Goal: Information Seeking & Learning: Compare options

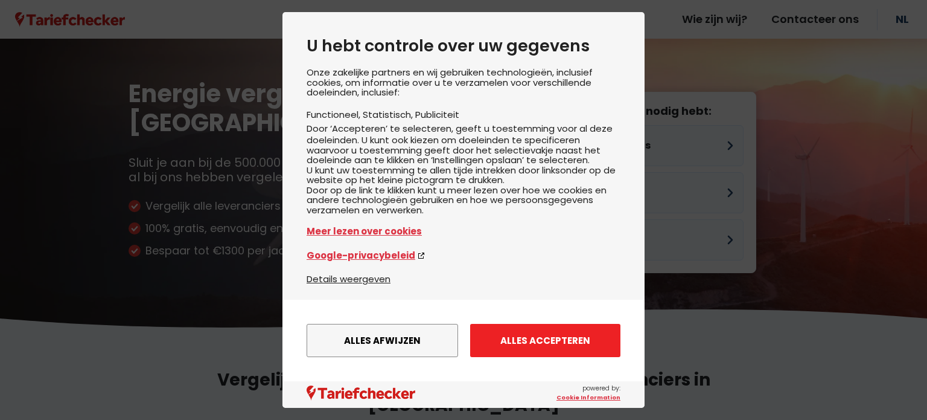
click at [540, 338] on button "Alles accepteren" at bounding box center [545, 340] width 150 height 33
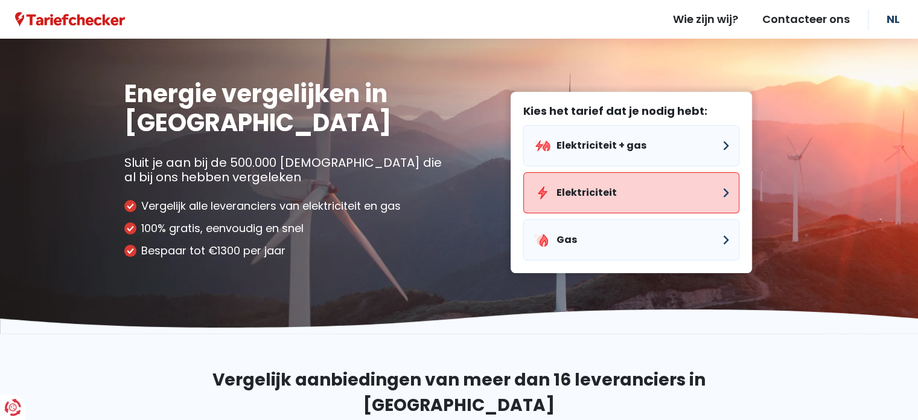
click at [683, 196] on button "Elektriciteit" at bounding box center [631, 192] width 216 height 41
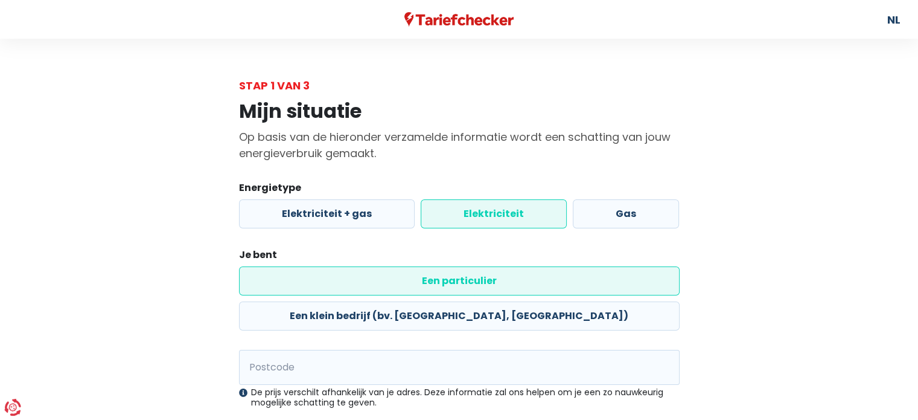
click at [319, 287] on label "Een particulier" at bounding box center [459, 280] width 441 height 29
click at [319, 287] on input "Een particulier" at bounding box center [459, 280] width 441 height 29
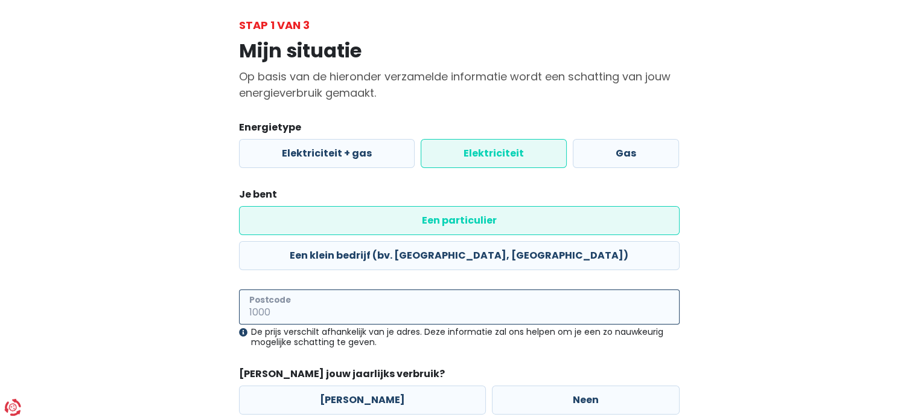
click at [308, 289] on input "Postcode" at bounding box center [459, 306] width 441 height 35
type input "9550"
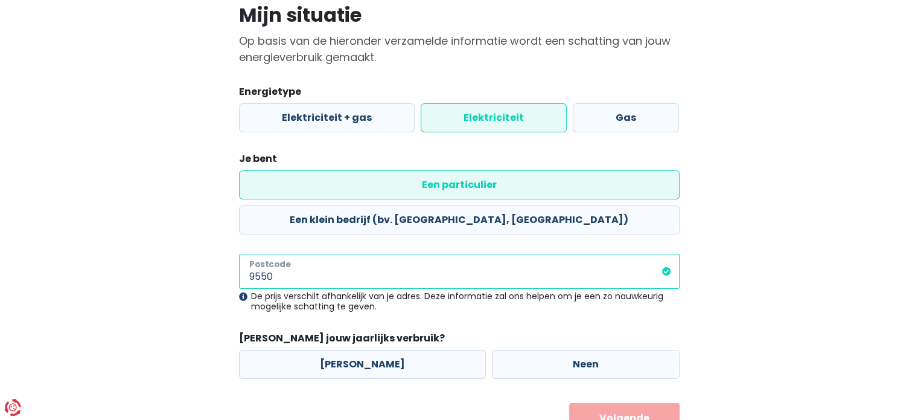
scroll to position [113, 0]
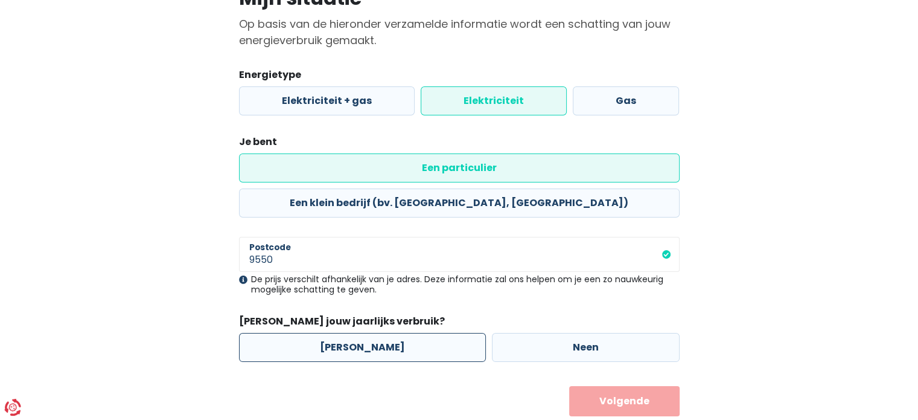
click at [357, 333] on label "[PERSON_NAME]" at bounding box center [362, 347] width 247 height 29
click at [357, 333] on input "[PERSON_NAME]" at bounding box center [362, 347] width 247 height 29
radio input "true"
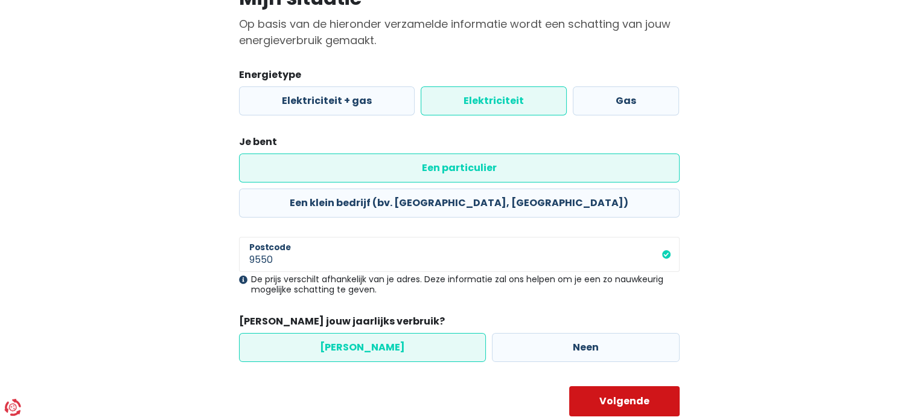
click at [632, 386] on button "Volgende" at bounding box center [624, 401] width 110 height 30
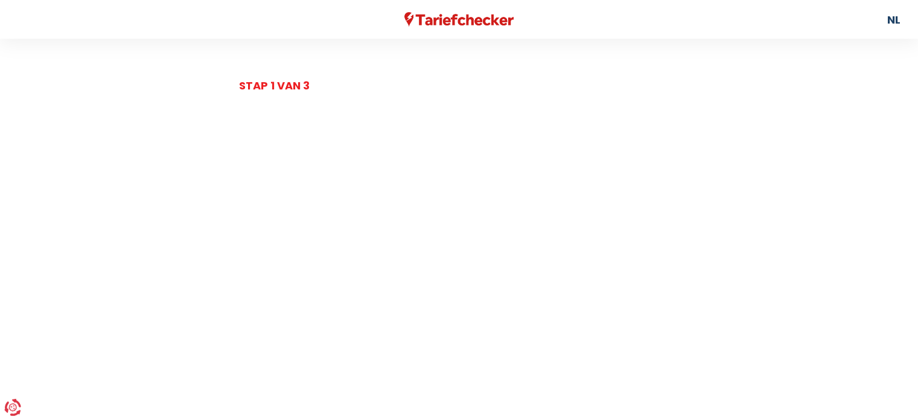
select select
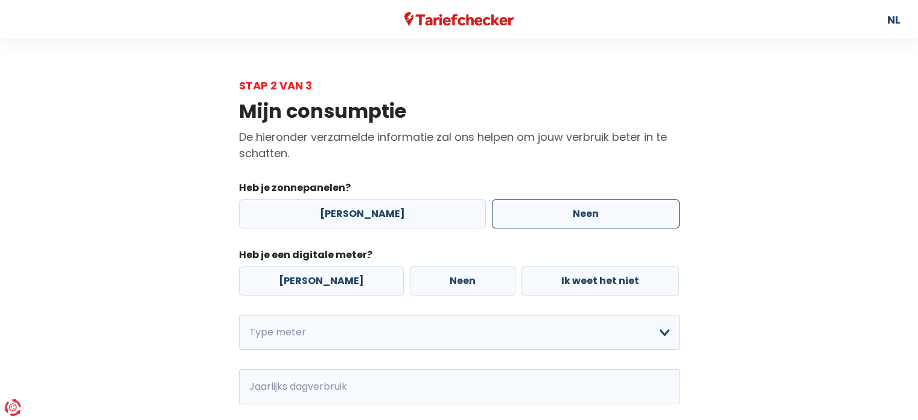
click at [588, 222] on label "Neen" at bounding box center [586, 213] width 188 height 29
click at [588, 222] on input "Neen" at bounding box center [586, 213] width 188 height 29
radio input "true"
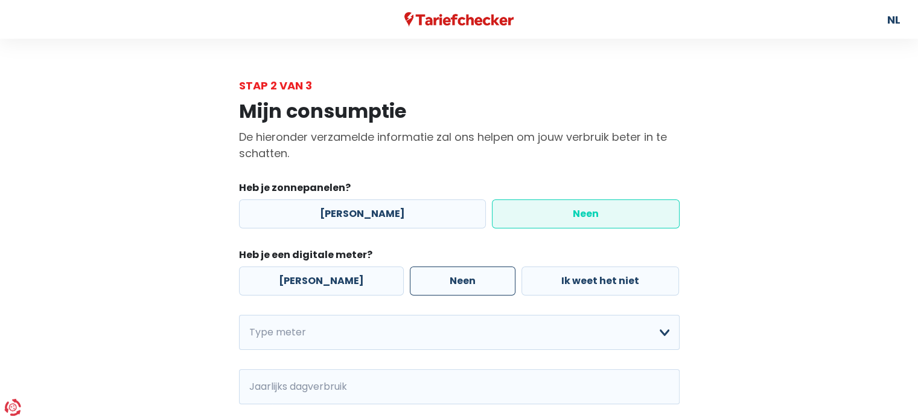
click at [425, 282] on label "Neen" at bounding box center [463, 280] width 106 height 29
click at [425, 282] on input "Neen" at bounding box center [463, 280] width 106 height 29
radio input "true"
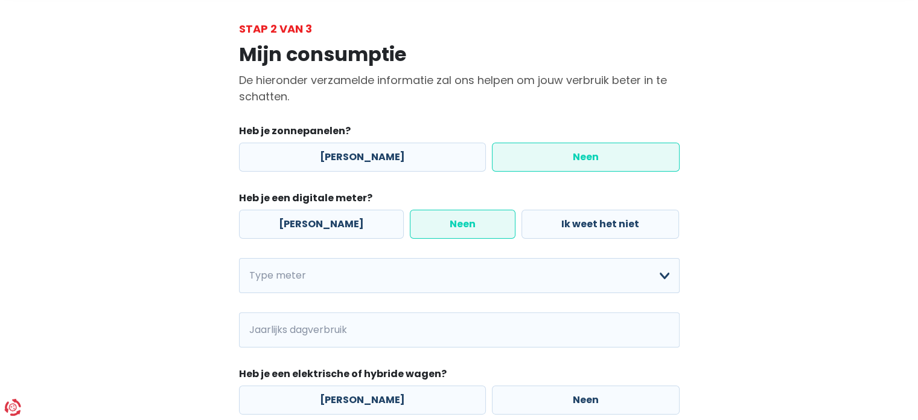
scroll to position [121, 0]
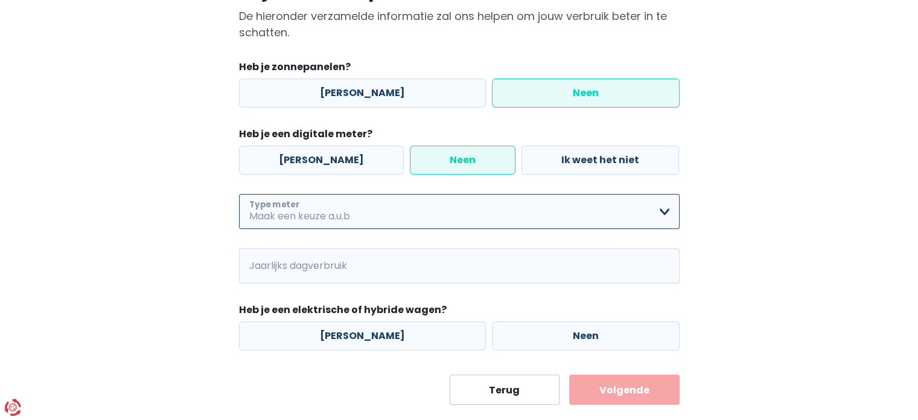
click at [662, 211] on select "Enkelvoudig Tweevoudig Enkelvoudig + uitsluitend nachttarief Tweevoudig + uitsl…" at bounding box center [459, 211] width 441 height 35
select select "day_single_rate"
click at [239, 194] on select "Enkelvoudig Tweevoudig Enkelvoudig + uitsluitend nachttarief Tweevoudig + uitsl…" at bounding box center [459, 211] width 441 height 35
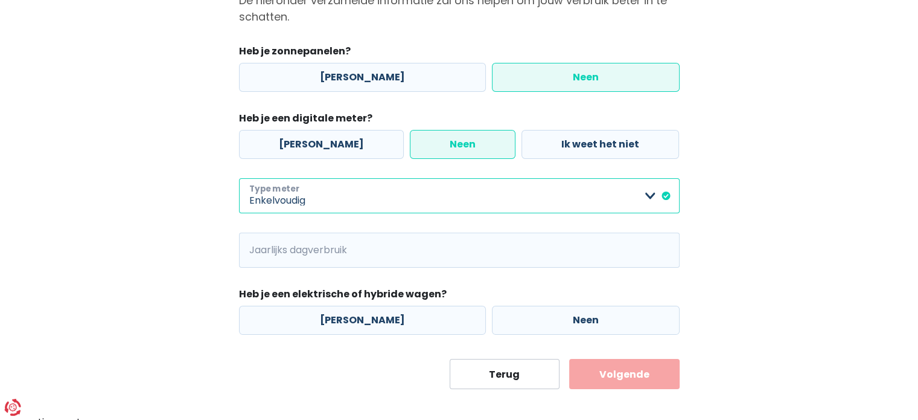
scroll to position [145, 0]
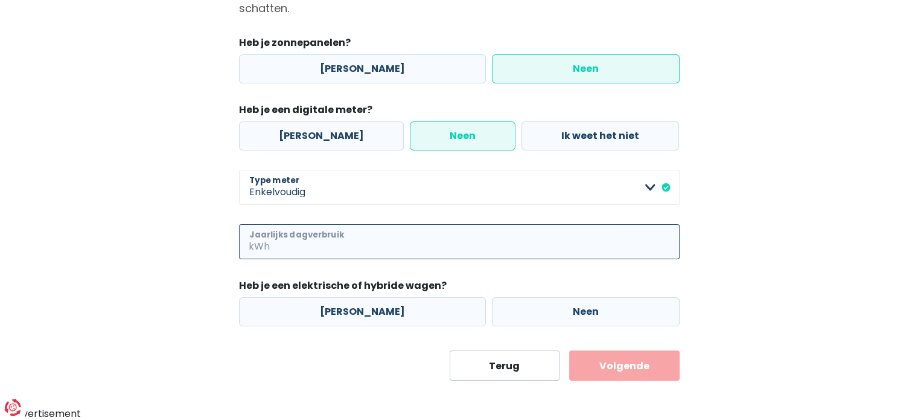
click at [378, 243] on input "Jaarlijks dagverbruik" at bounding box center [476, 241] width 408 height 35
type input "276"
click at [591, 309] on label "Neen" at bounding box center [586, 311] width 188 height 29
click at [591, 309] on input "Neen" at bounding box center [586, 311] width 188 height 29
radio input "true"
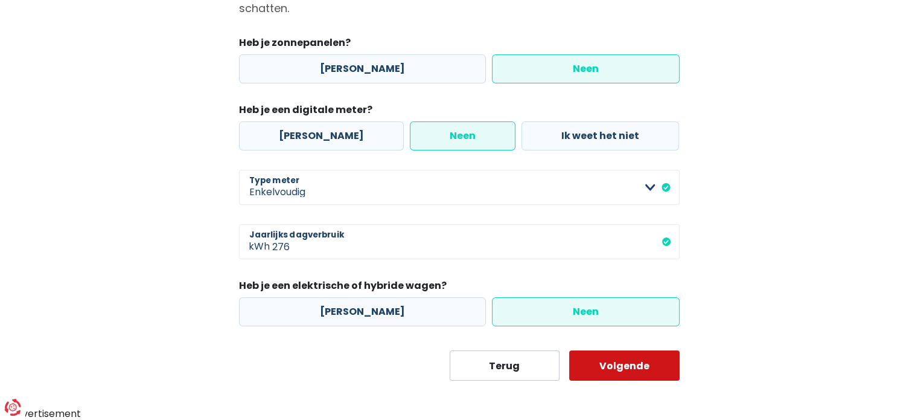
click at [605, 362] on button "Volgende" at bounding box center [624, 365] width 110 height 30
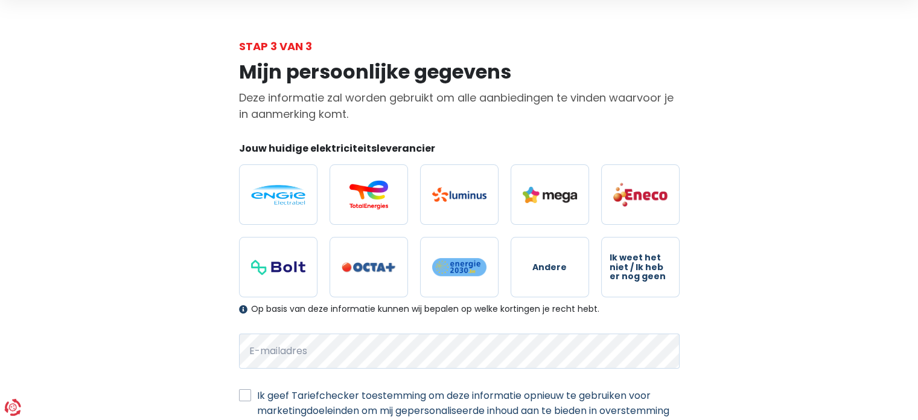
scroll to position [60, 0]
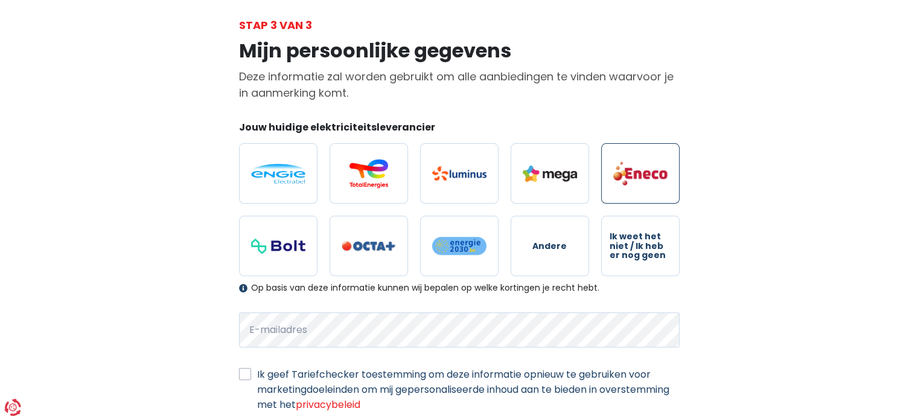
click at [648, 169] on img at bounding box center [640, 173] width 54 height 25
click at [648, 169] on input "radio" at bounding box center [640, 173] width 78 height 60
radio input "true"
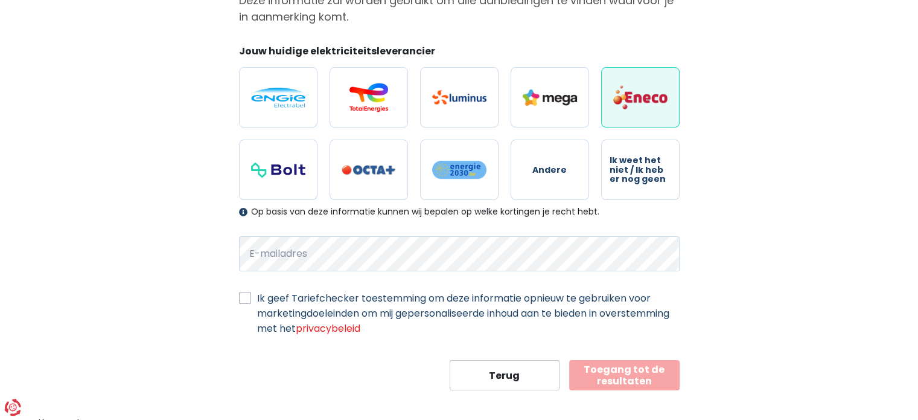
scroll to position [144, 0]
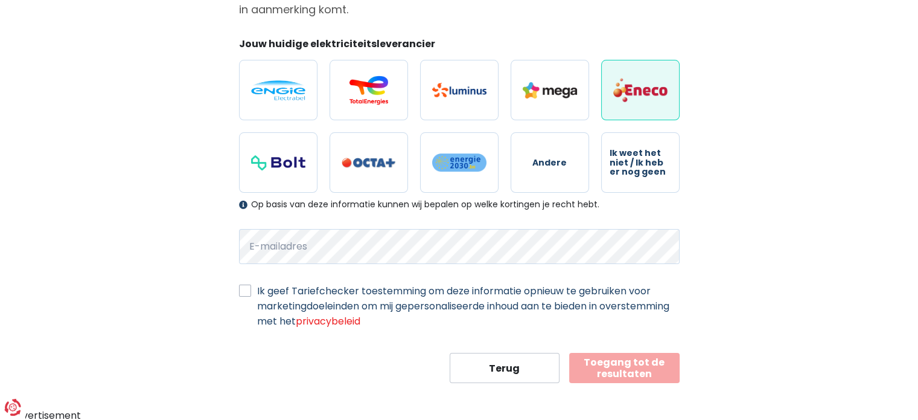
click at [257, 287] on label "Ik geef Tariefchecker toestemming om deze informatie opnieuw te gebruiken voor …" at bounding box center [468, 305] width 423 height 45
click at [244, 287] on input "Ik geef Tariefchecker toestemming om deze informatie opnieuw te gebruiken voor …" at bounding box center [245, 289] width 12 height 12
checkbox input "true"
click at [653, 357] on button "Toegang tot de resultaten" at bounding box center [624, 368] width 110 height 30
